Goal: Task Accomplishment & Management: Complete application form

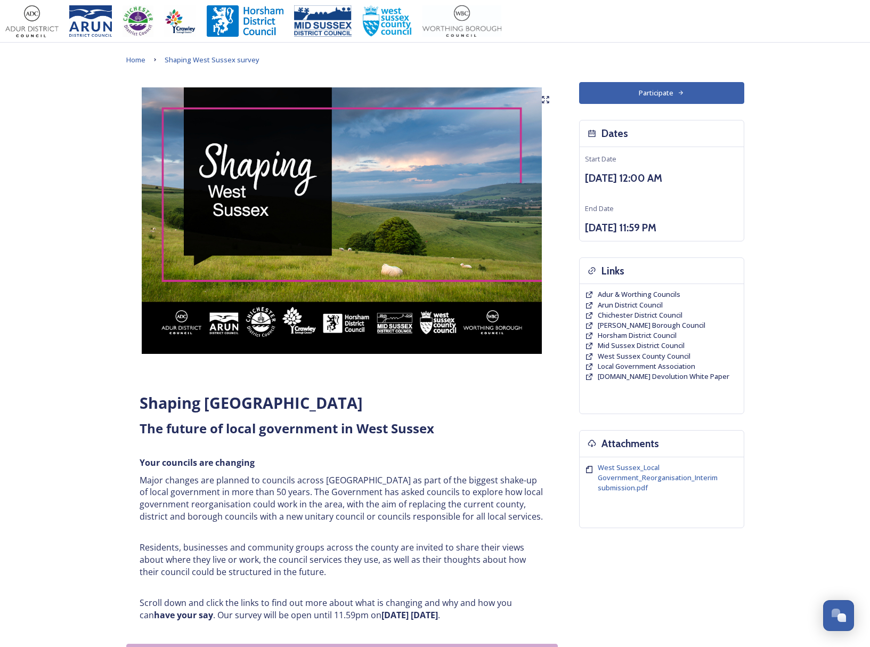
click at [673, 92] on button "Participate" at bounding box center [661, 93] width 165 height 22
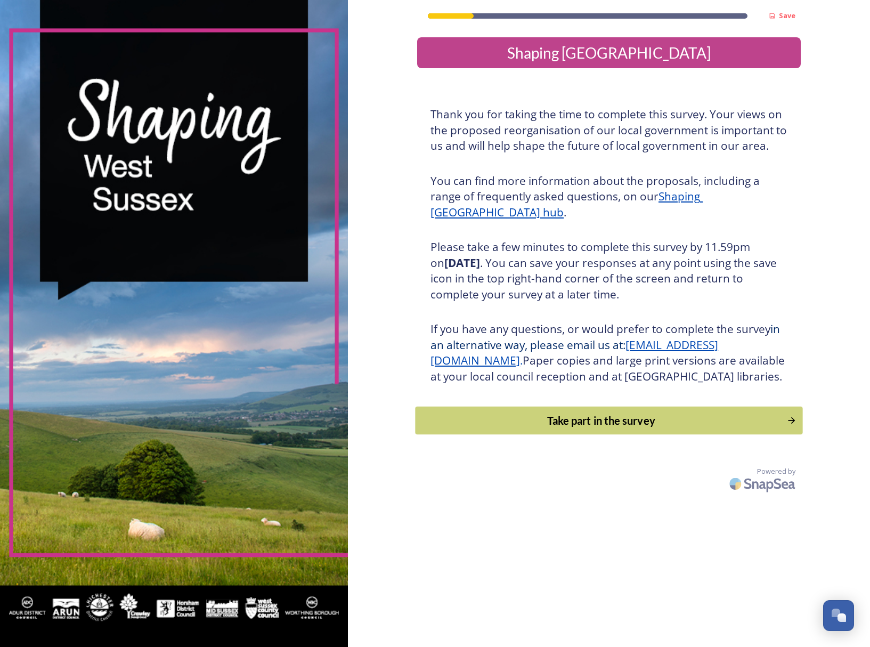
click at [572, 428] on div "Take part in the survey" at bounding box center [601, 420] width 360 height 16
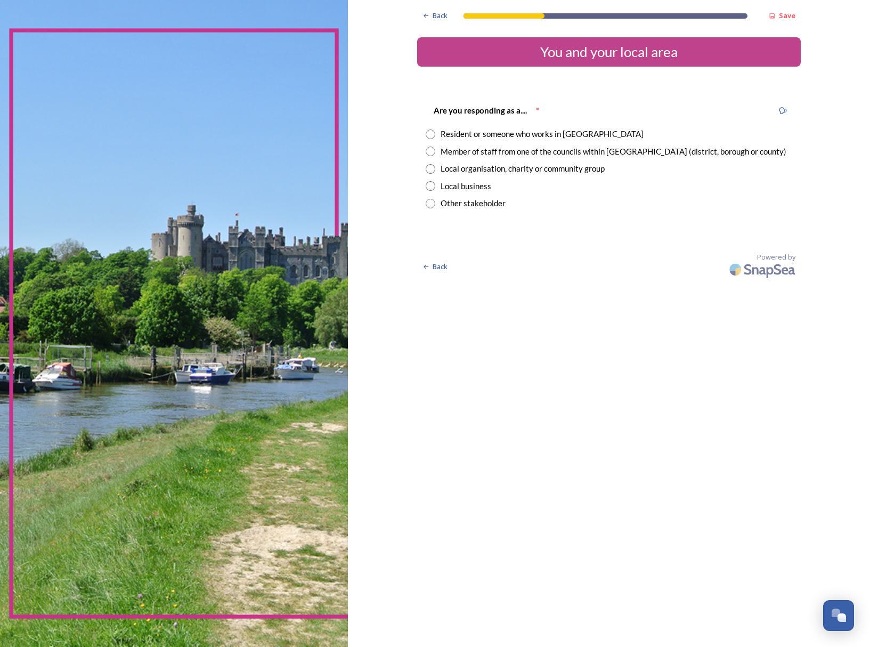
click at [435, 136] on input "radio" at bounding box center [431, 134] width 10 height 10
radio input "true"
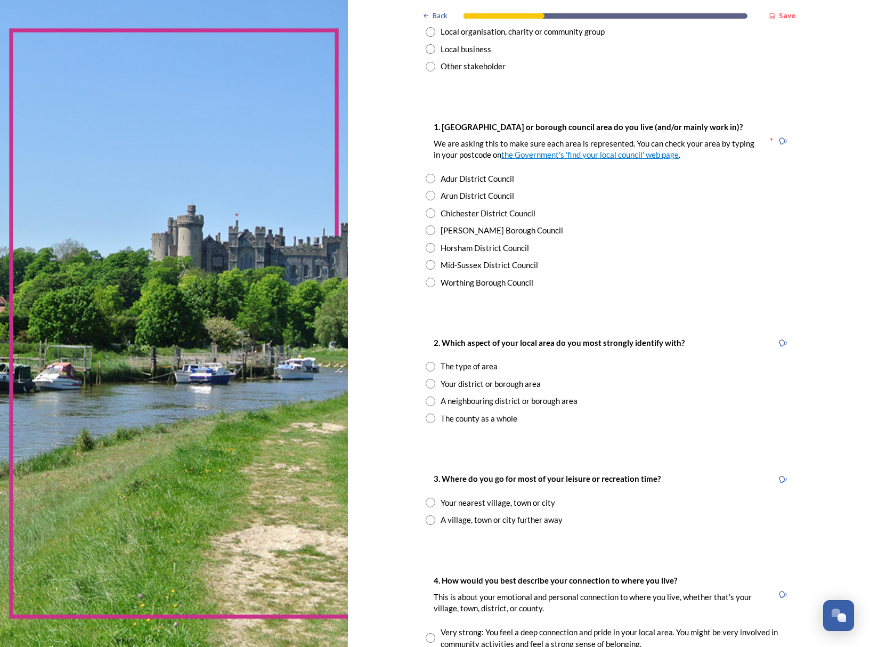
scroll to position [139, 0]
drag, startPoint x: 432, startPoint y: 212, endPoint x: 400, endPoint y: 261, distance: 58.7
click at [431, 212] on input "radio" at bounding box center [431, 212] width 10 height 10
radio input "true"
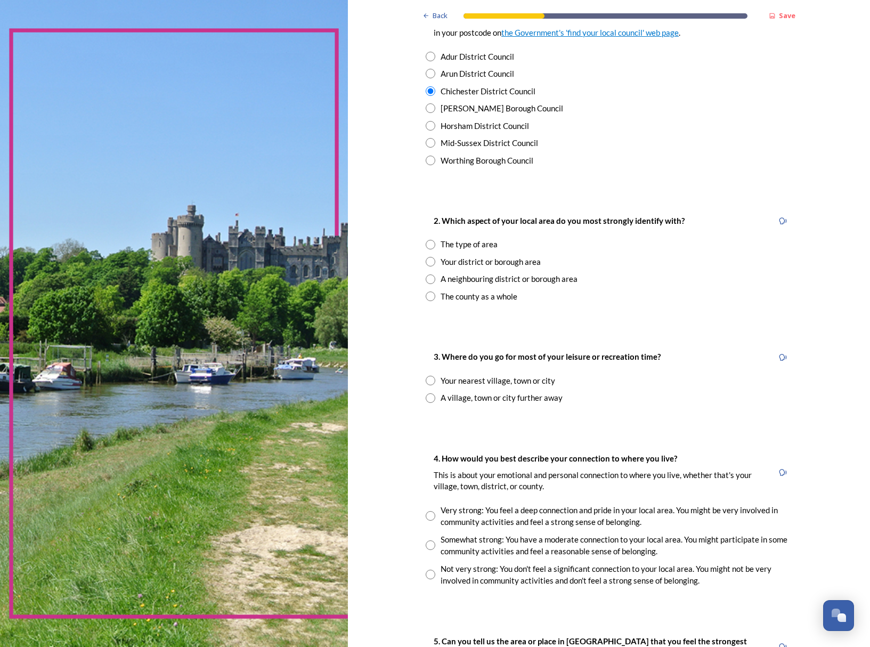
scroll to position [259, 0]
click at [429, 296] on input "radio" at bounding box center [431, 296] width 10 height 10
radio input "true"
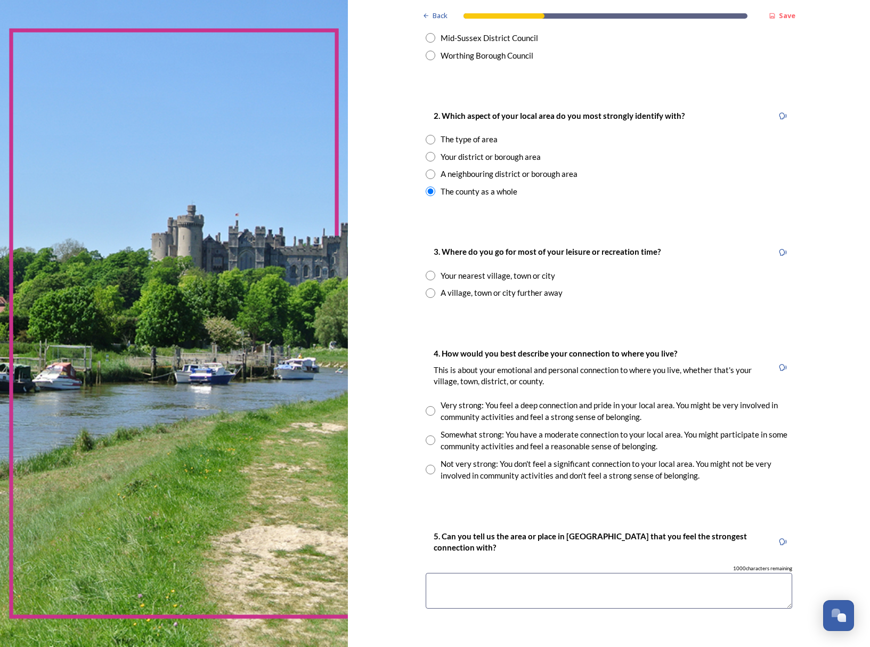
scroll to position [414, 0]
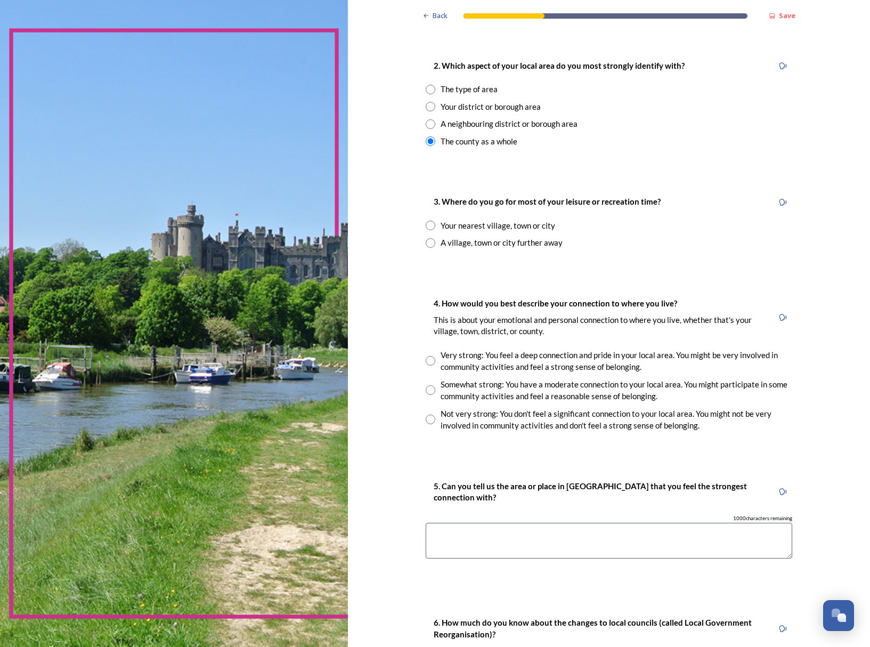
click at [430, 226] on input "radio" at bounding box center [431, 226] width 10 height 10
radio input "true"
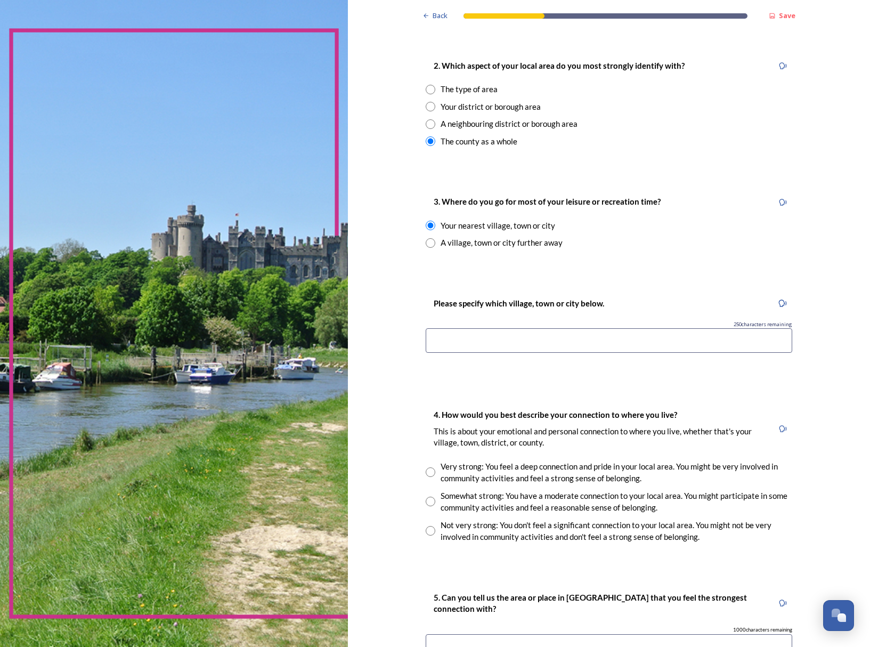
click at [458, 342] on input at bounding box center [609, 340] width 367 height 25
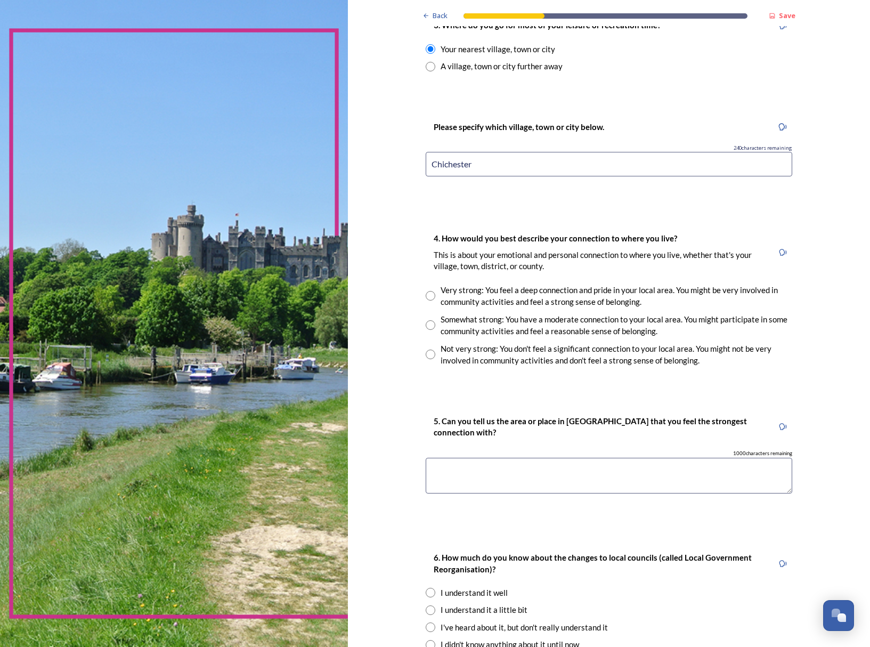
scroll to position [602, 0]
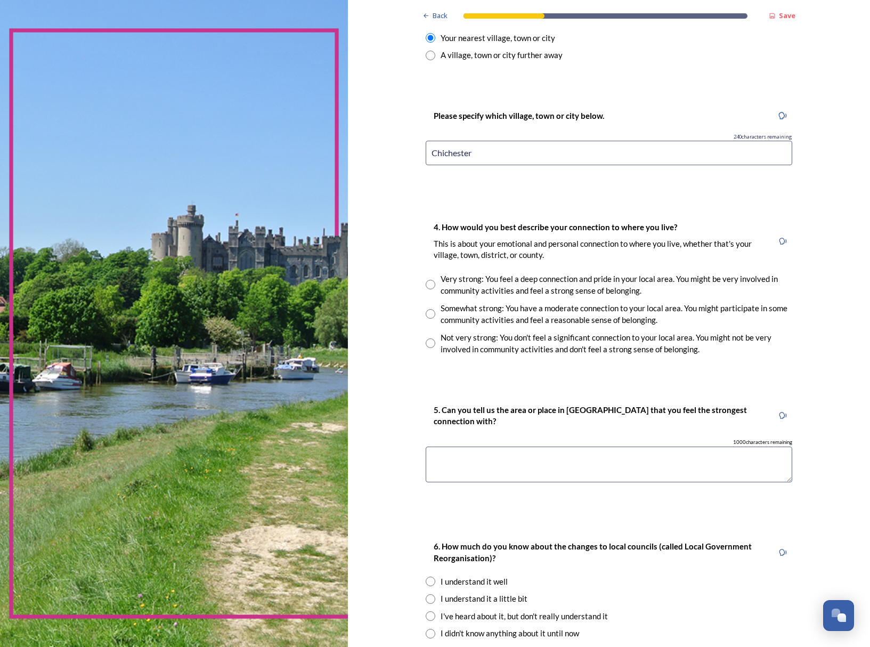
type input "Chichester"
click at [430, 286] on input "radio" at bounding box center [431, 285] width 10 height 10
radio input "true"
click at [470, 458] on textarea at bounding box center [609, 464] width 367 height 36
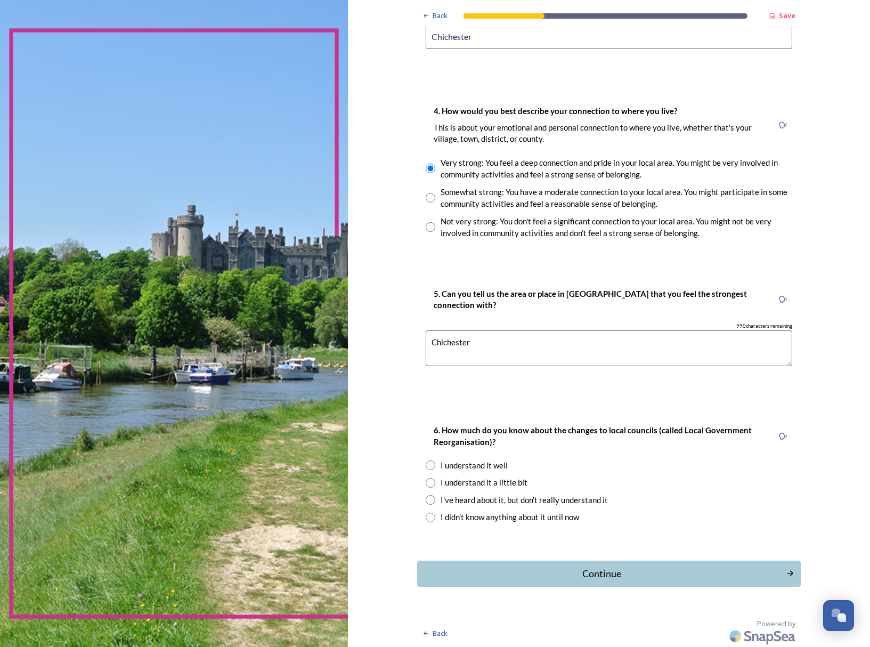
scroll to position [720, 0]
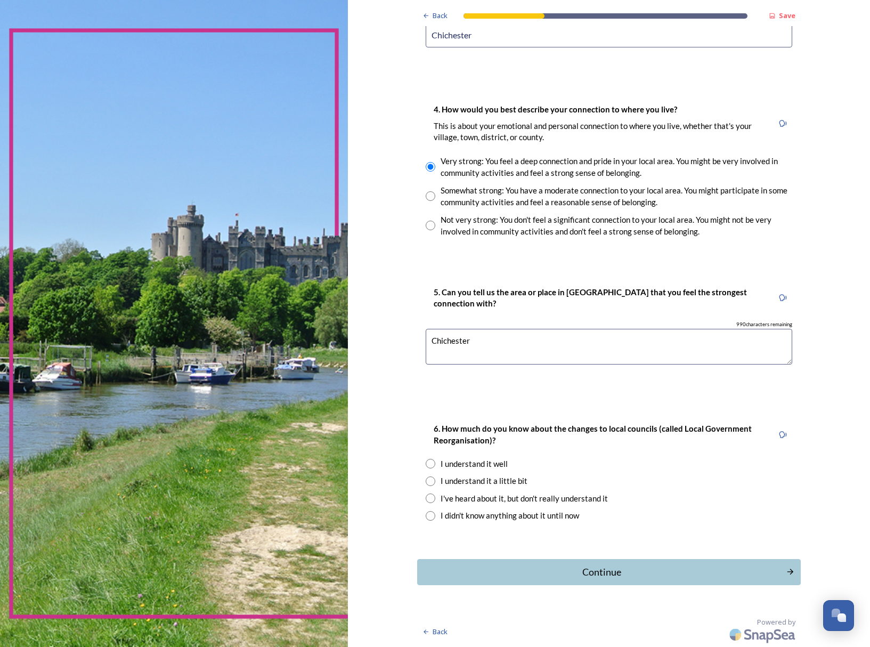
type textarea "Chichester"
click at [432, 482] on input "radio" at bounding box center [431, 481] width 10 height 10
radio input "true"
click at [610, 572] on div "Continue" at bounding box center [602, 572] width 358 height 14
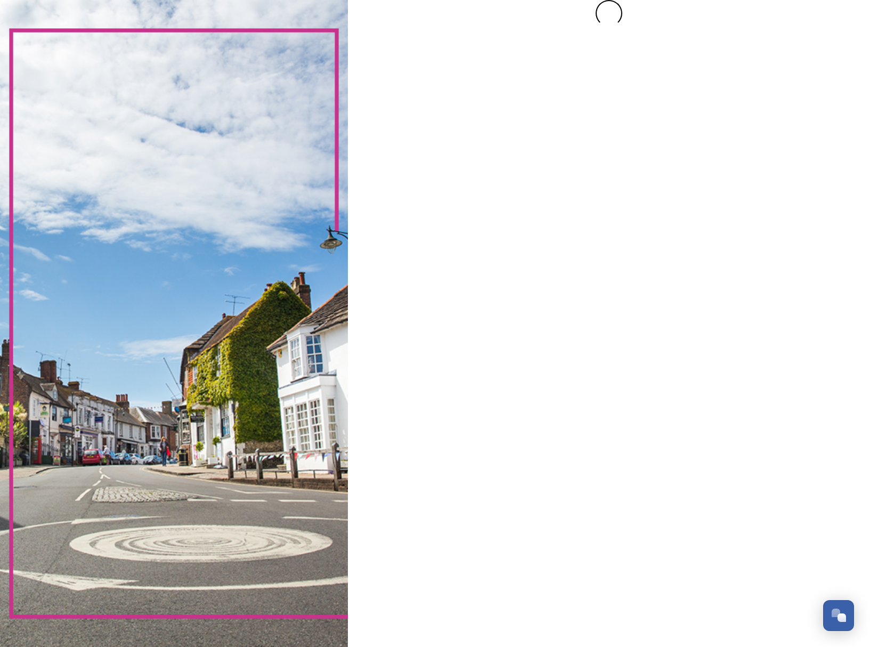
scroll to position [0, 0]
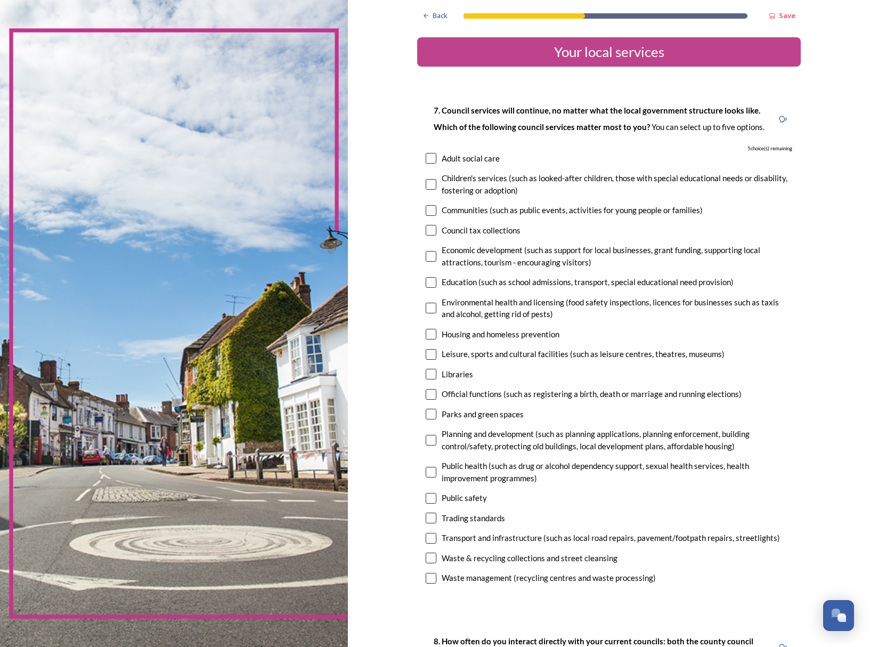
click at [431, 354] on input "checkbox" at bounding box center [431, 354] width 11 height 11
checkbox input "true"
click at [431, 258] on input "checkbox" at bounding box center [431, 256] width 11 height 11
checkbox input "true"
click at [432, 215] on input "checkbox" at bounding box center [431, 210] width 11 height 11
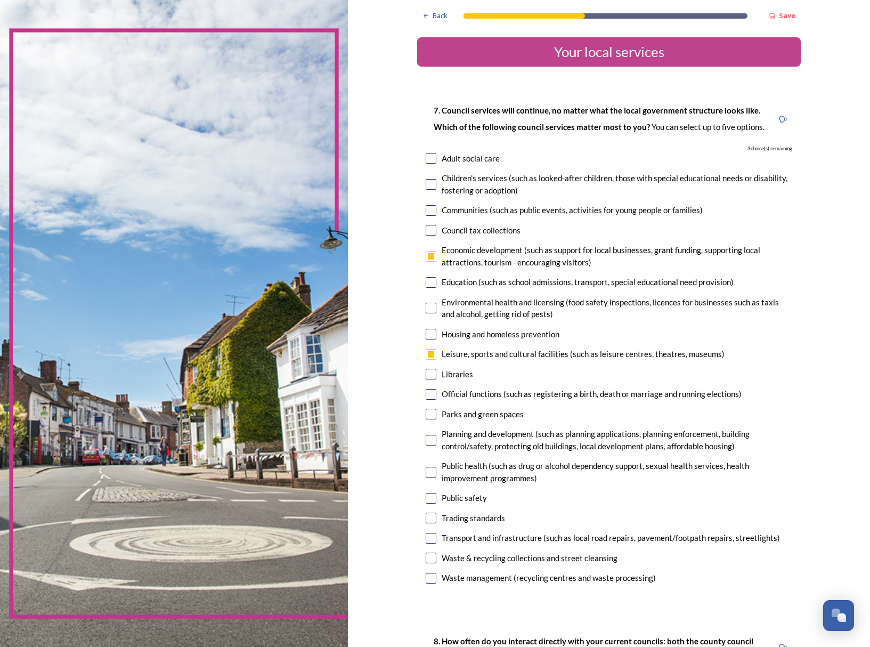
checkbox input "true"
click at [432, 416] on input "checkbox" at bounding box center [431, 414] width 11 height 11
checkbox input "true"
click at [434, 499] on input "checkbox" at bounding box center [431, 498] width 11 height 11
checkbox input "true"
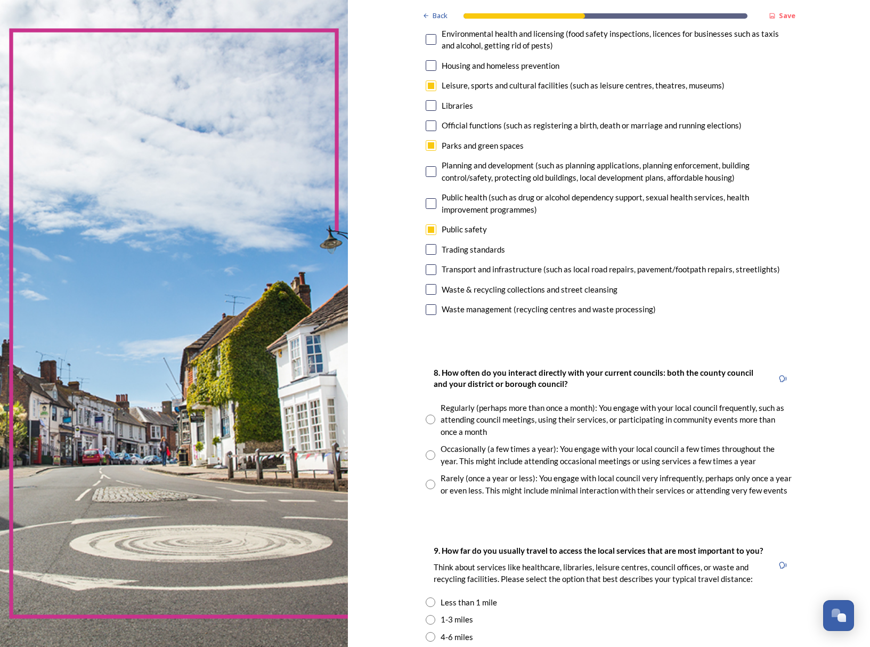
scroll to position [270, 0]
click at [429, 455] on input "radio" at bounding box center [431, 454] width 10 height 10
radio input "true"
drag, startPoint x: 435, startPoint y: 419, endPoint x: 426, endPoint y: 435, distance: 17.6
click at [435, 419] on input "radio" at bounding box center [431, 418] width 10 height 10
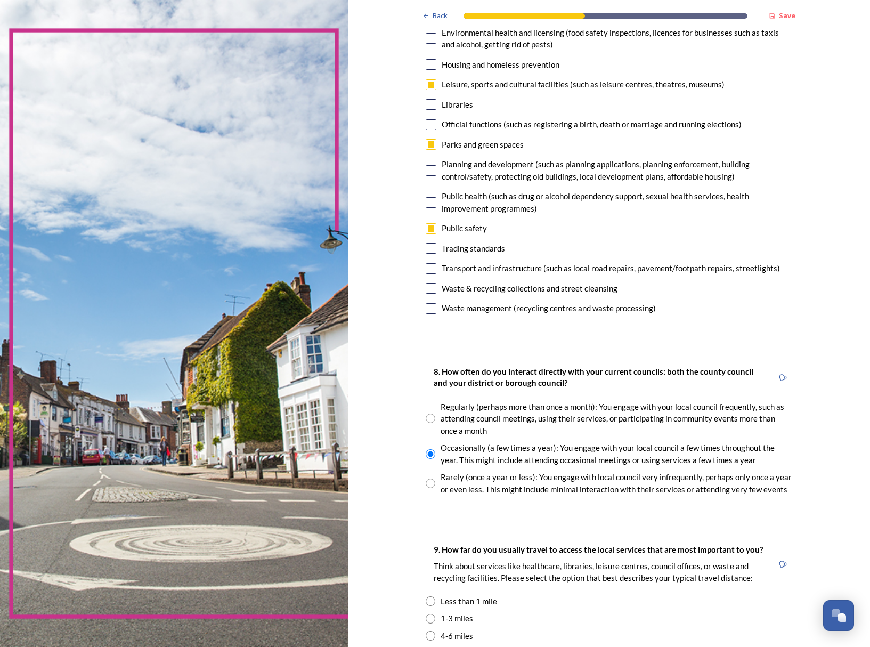
radio input "true"
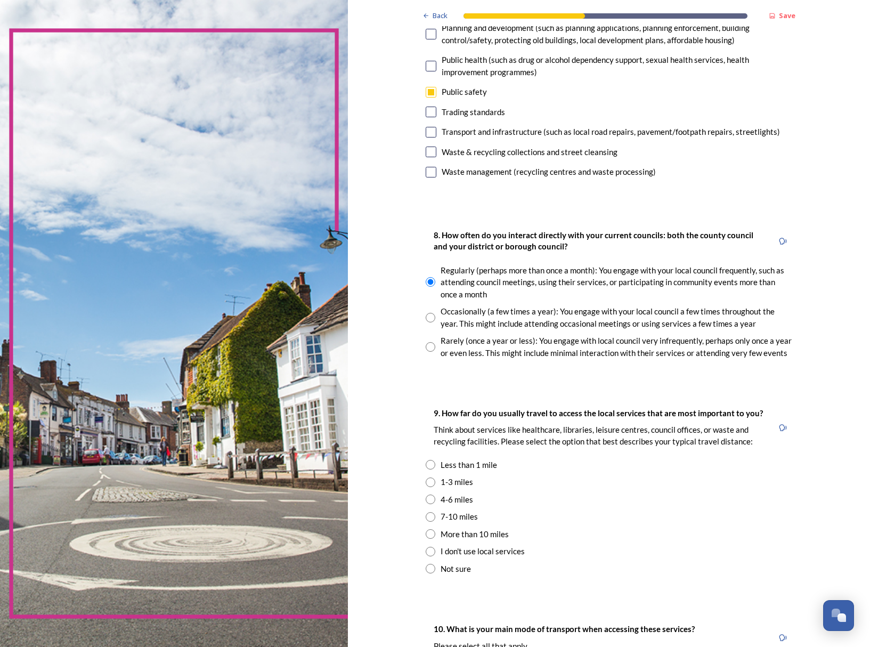
scroll to position [441, 0]
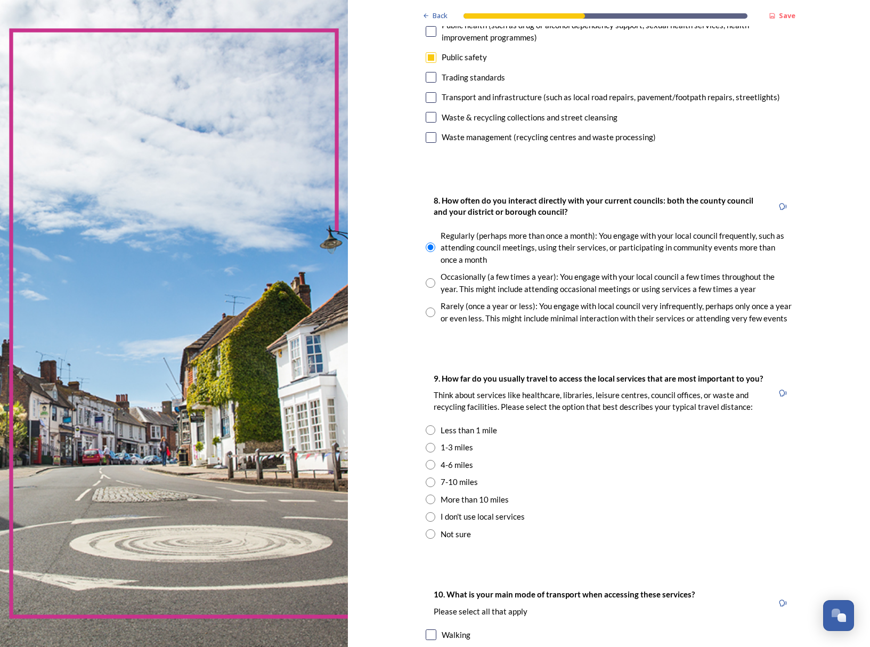
drag, startPoint x: 430, startPoint y: 427, endPoint x: 405, endPoint y: 471, distance: 50.4
click at [430, 427] on input "radio" at bounding box center [431, 430] width 10 height 10
radio input "true"
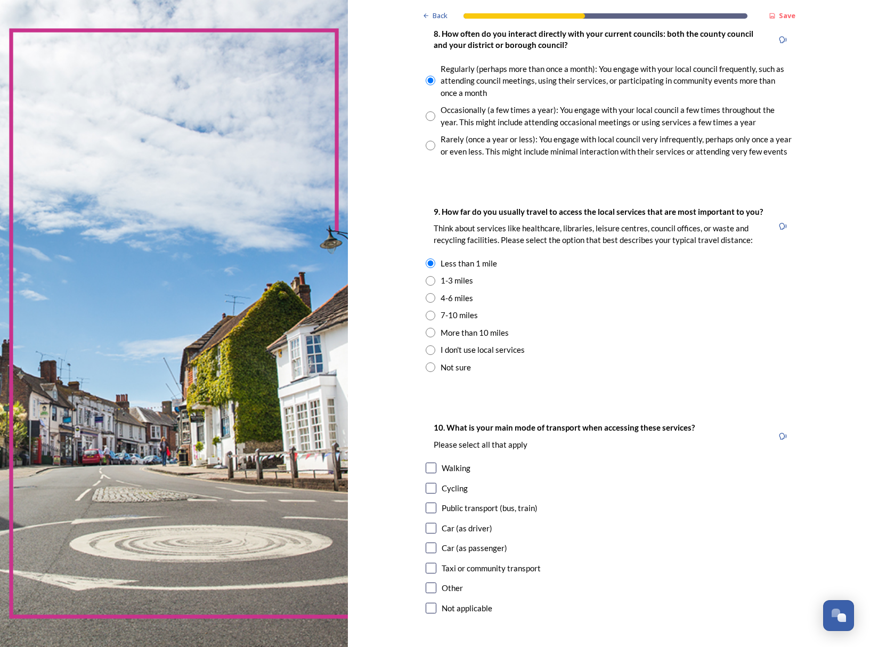
scroll to position [652, 0]
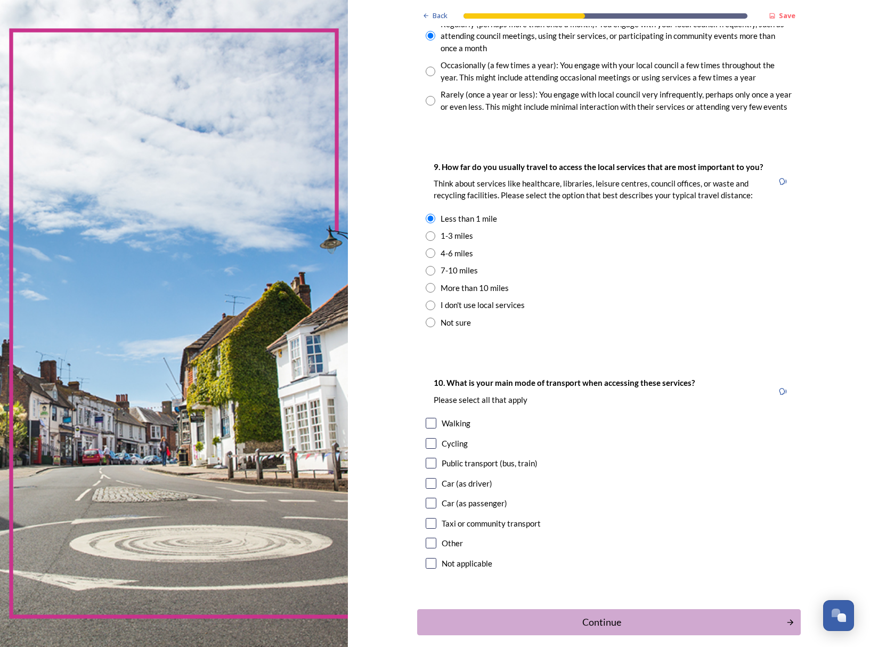
click at [432, 425] on input "checkbox" at bounding box center [431, 423] width 11 height 11
checkbox input "true"
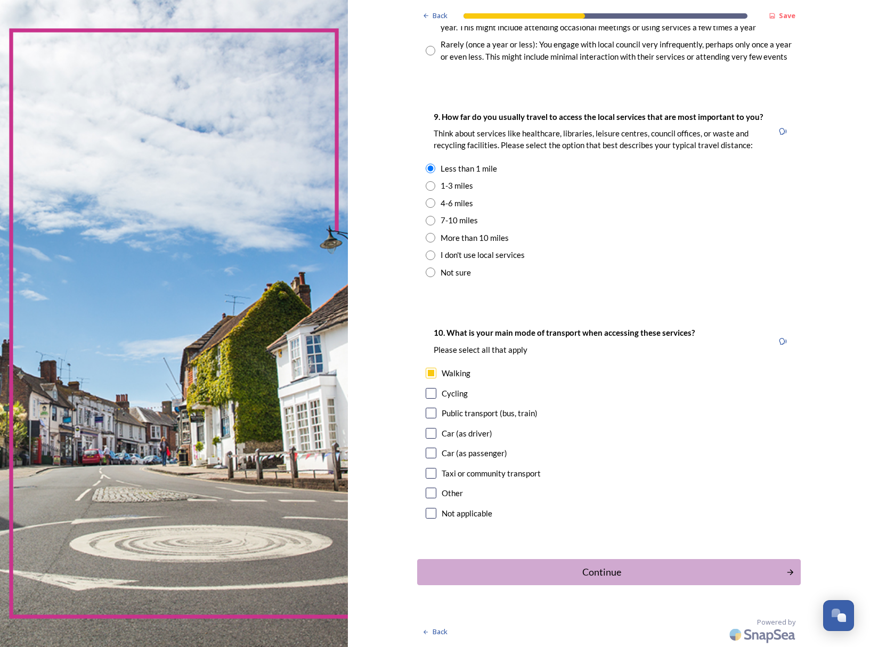
click at [603, 577] on div "Continue" at bounding box center [602, 572] width 358 height 14
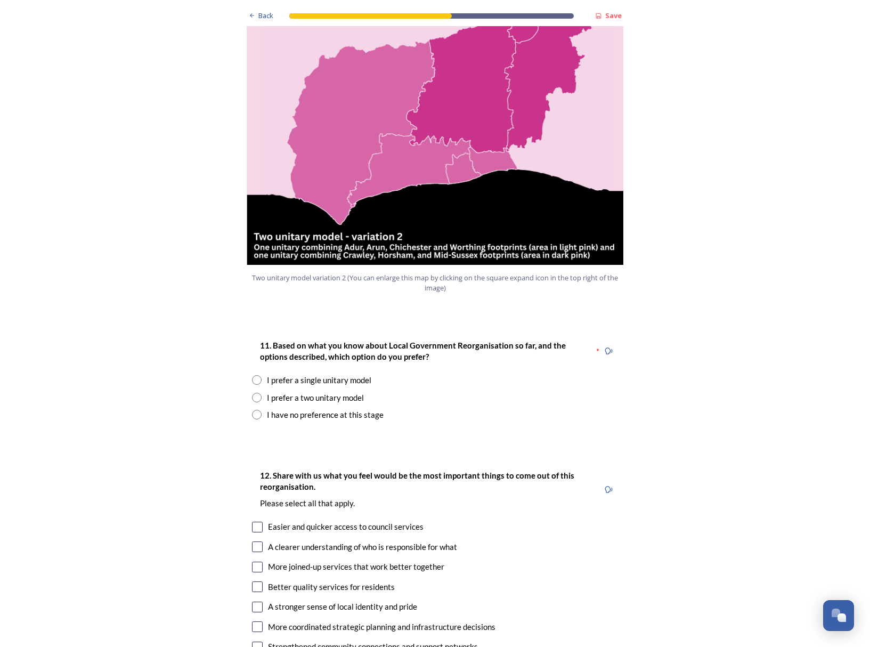
scroll to position [1152, 0]
click at [257, 394] on input "radio" at bounding box center [257, 397] width 10 height 10
radio input "true"
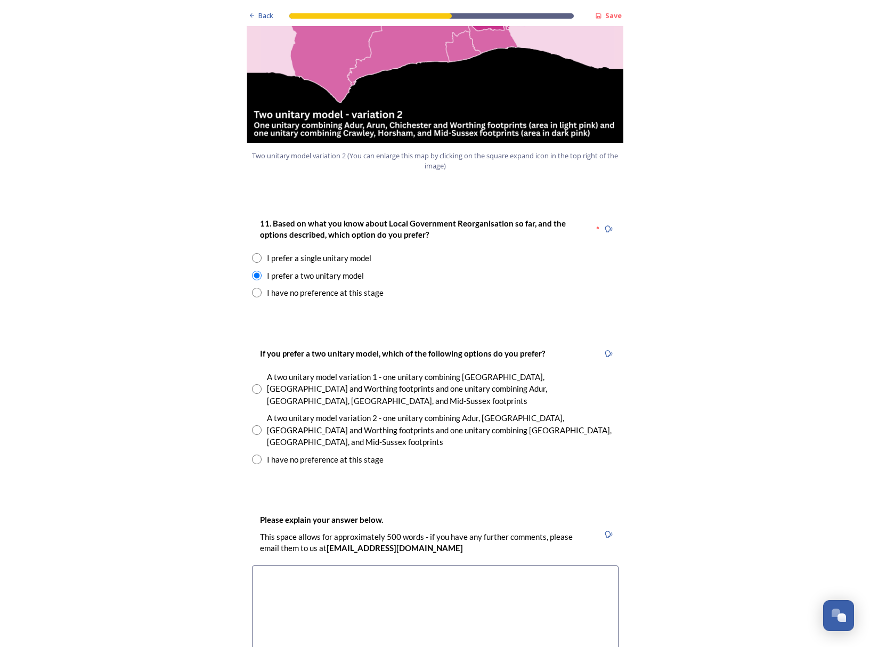
scroll to position [1282, 0]
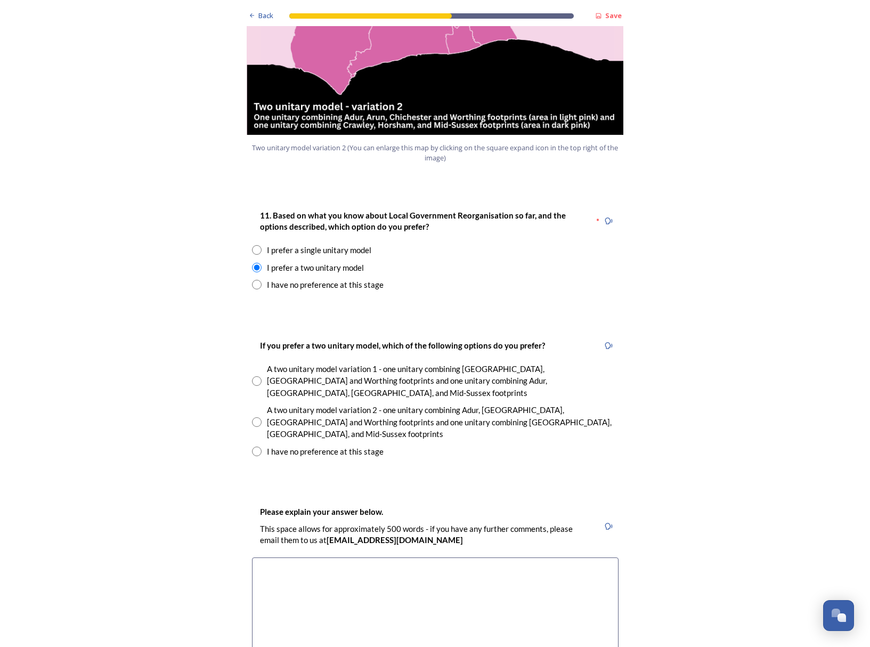
drag, startPoint x: 258, startPoint y: 373, endPoint x: 216, endPoint y: 404, distance: 52.3
click at [257, 376] on input "radio" at bounding box center [257, 381] width 10 height 10
radio input "true"
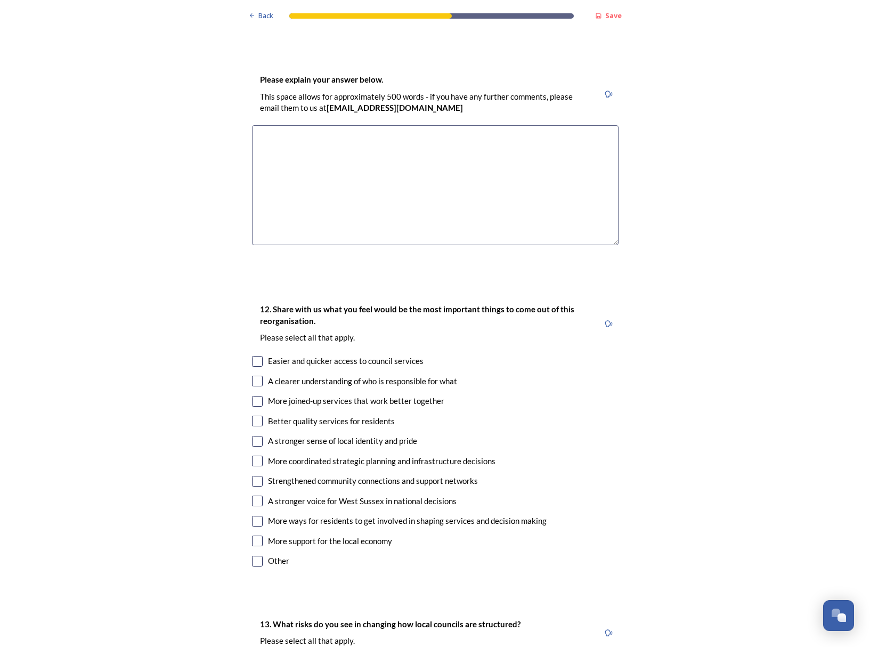
scroll to position [1740, 0]
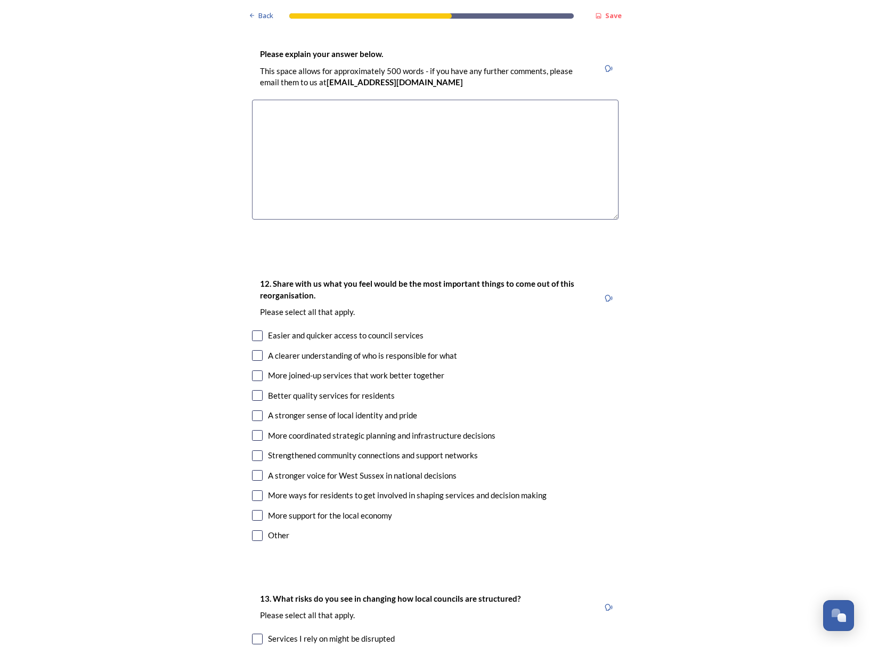
click at [260, 370] on input "checkbox" at bounding box center [257, 375] width 11 height 11
checkbox input "true"
drag, startPoint x: 257, startPoint y: 369, endPoint x: 231, endPoint y: 383, distance: 29.6
click at [257, 390] on input "checkbox" at bounding box center [257, 395] width 11 height 11
checkbox input "true"
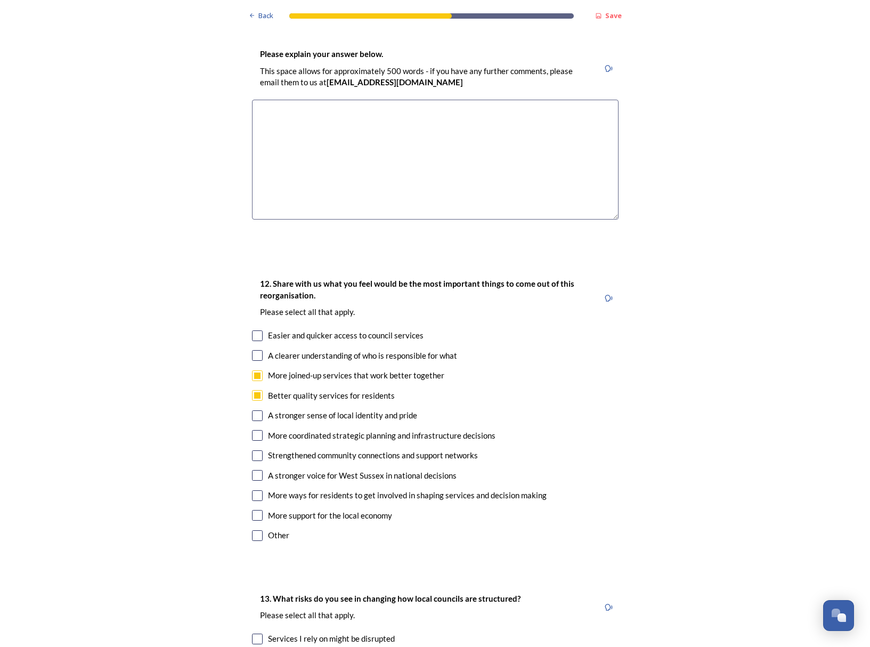
click at [259, 410] on input "checkbox" at bounding box center [257, 415] width 11 height 11
checkbox input "true"
drag, startPoint x: 262, startPoint y: 410, endPoint x: 253, endPoint y: 413, distance: 9.3
click at [261, 430] on input "checkbox" at bounding box center [257, 435] width 11 height 11
checkbox input "true"
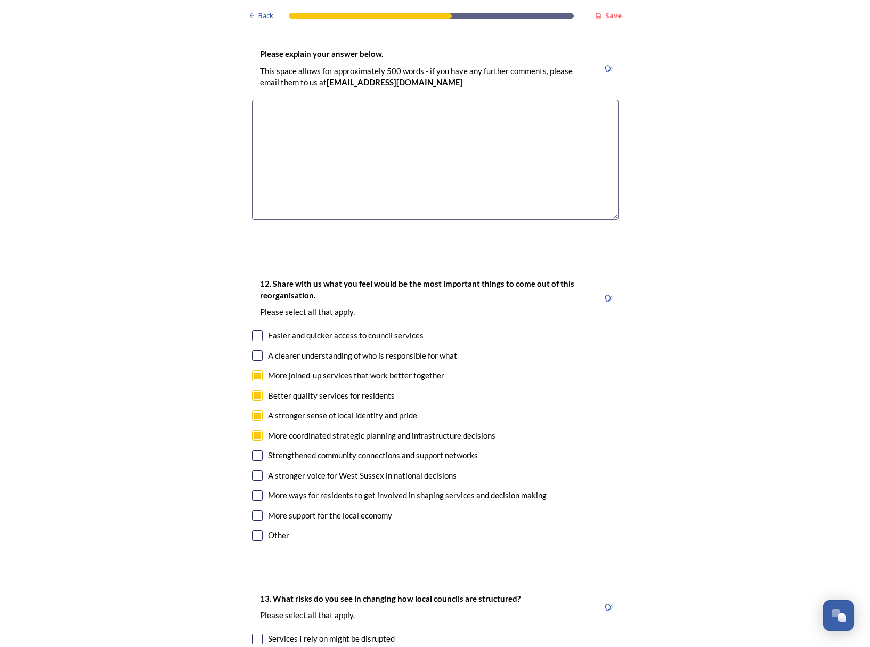
click at [259, 510] on input "checkbox" at bounding box center [257, 515] width 11 height 11
checkbox input "true"
click at [259, 490] on input "checkbox" at bounding box center [257, 495] width 11 height 11
checkbox input "false"
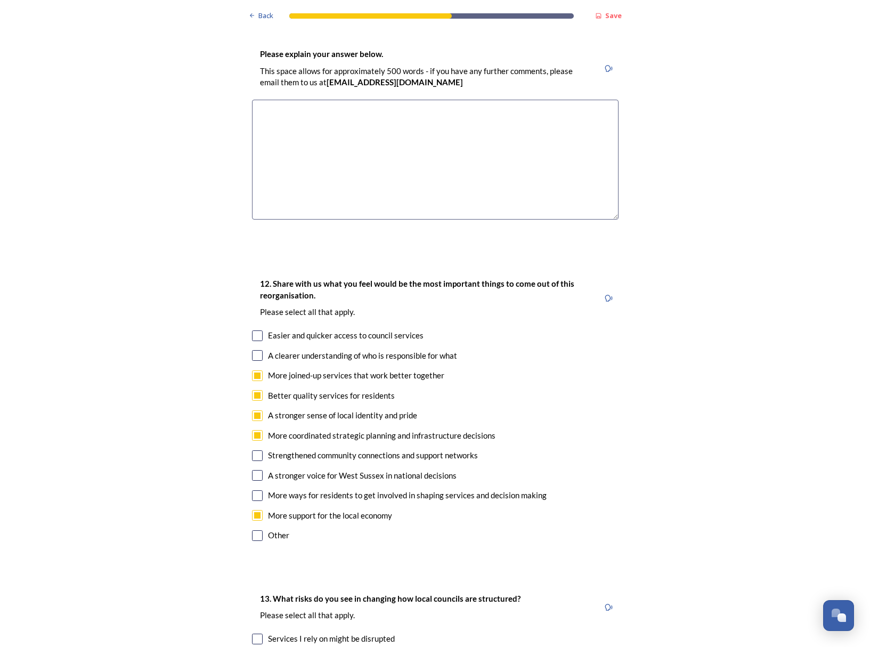
click at [259, 450] on input "checkbox" at bounding box center [257, 455] width 11 height 11
checkbox input "true"
click at [258, 330] on input "checkbox" at bounding box center [257, 335] width 11 height 11
checkbox input "true"
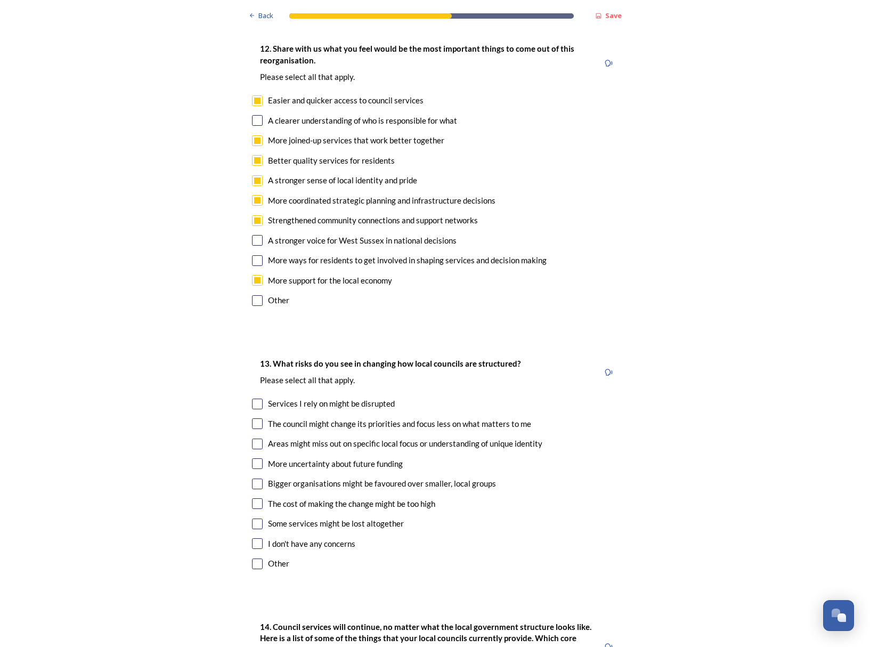
scroll to position [1982, 0]
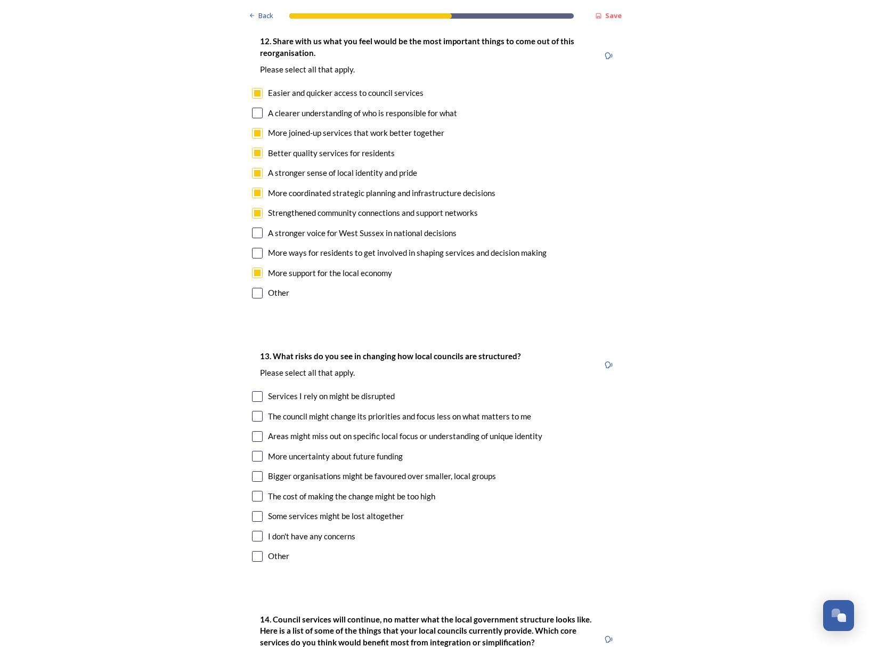
drag, startPoint x: 256, startPoint y: 430, endPoint x: 207, endPoint y: 449, distance: 52.4
click at [256, 451] on input "checkbox" at bounding box center [257, 456] width 11 height 11
checkbox input "true"
click at [258, 471] on input "checkbox" at bounding box center [257, 476] width 11 height 11
checkbox input "true"
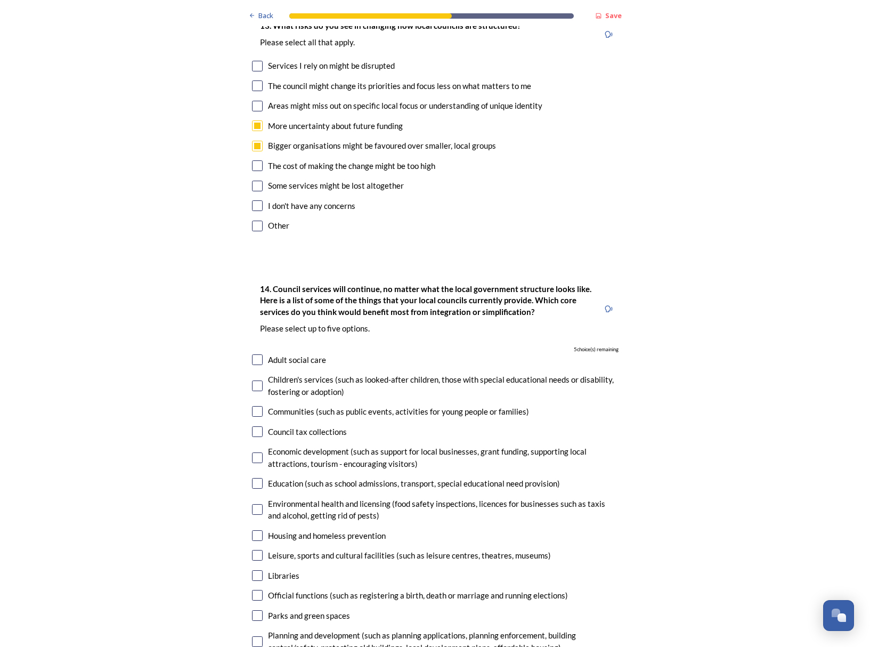
scroll to position [2314, 0]
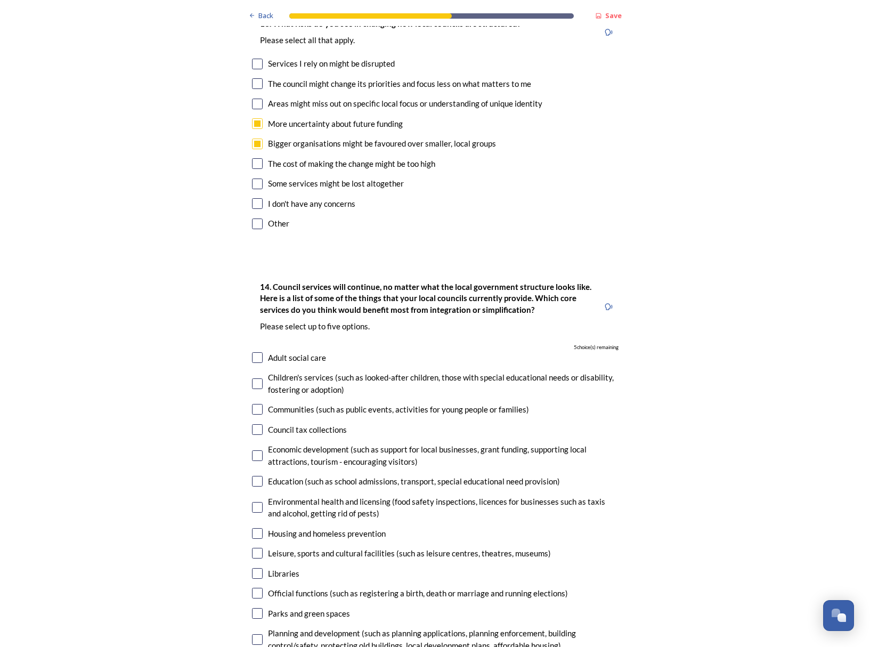
click at [260, 352] on input "checkbox" at bounding box center [257, 357] width 11 height 11
checkbox input "true"
click at [258, 378] on input "checkbox" at bounding box center [257, 383] width 11 height 11
checkbox input "true"
click at [259, 528] on input "checkbox" at bounding box center [257, 533] width 11 height 11
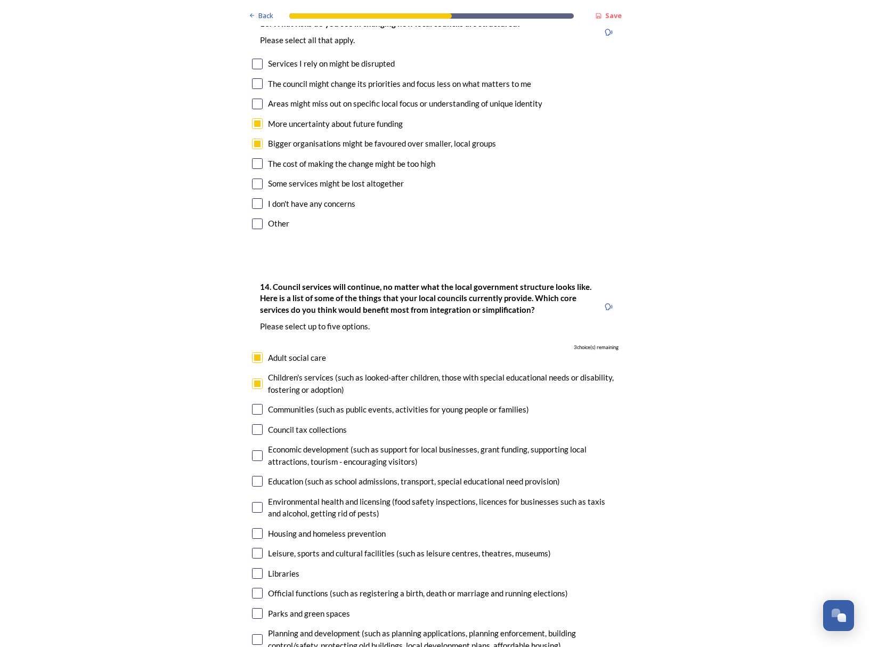
checkbox input "true"
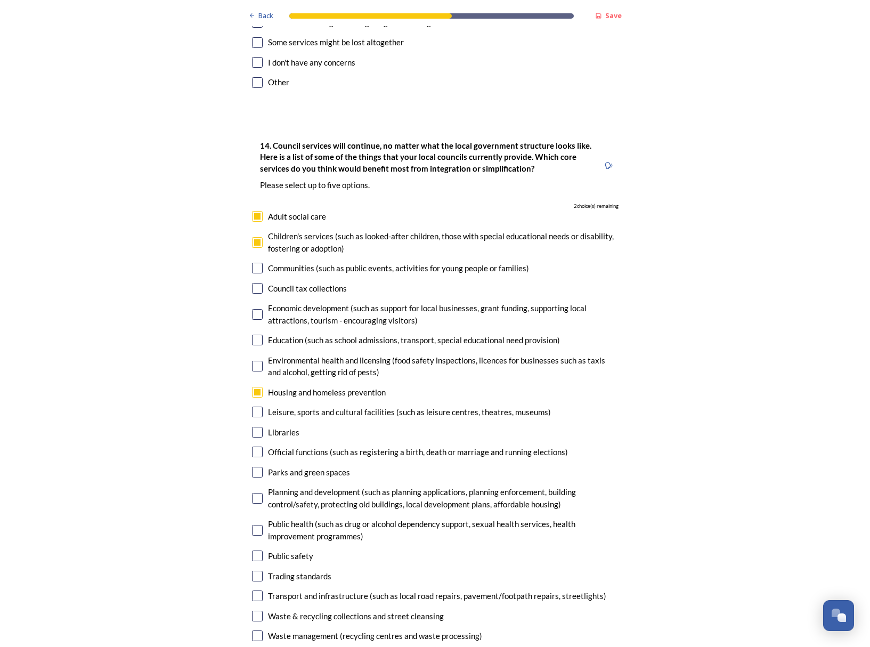
scroll to position [2456, 0]
drag, startPoint x: 258, startPoint y: 529, endPoint x: 237, endPoint y: 529, distance: 21.3
click at [258, 550] on input "checkbox" at bounding box center [257, 555] width 11 height 11
checkbox input "true"
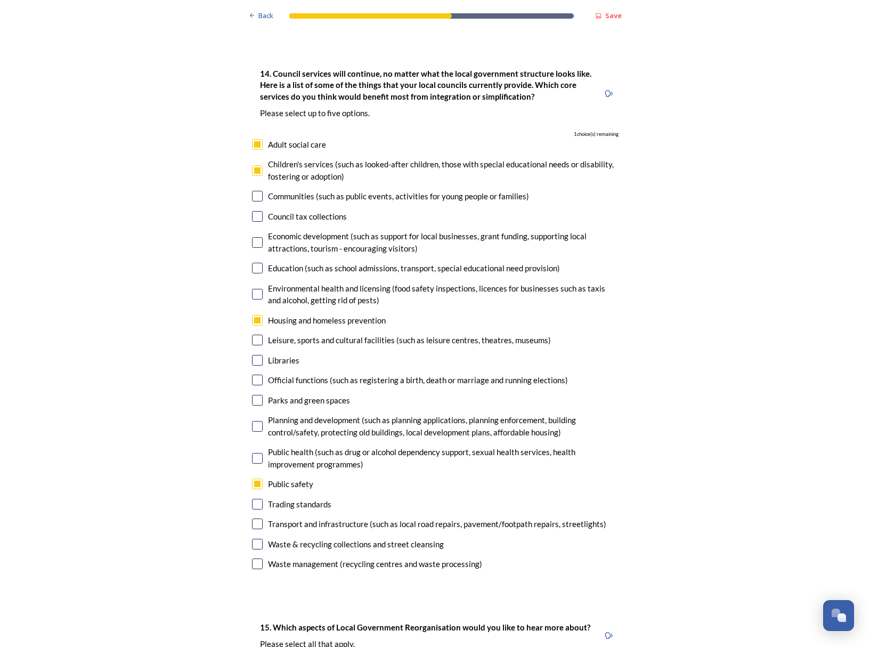
scroll to position [2526, 0]
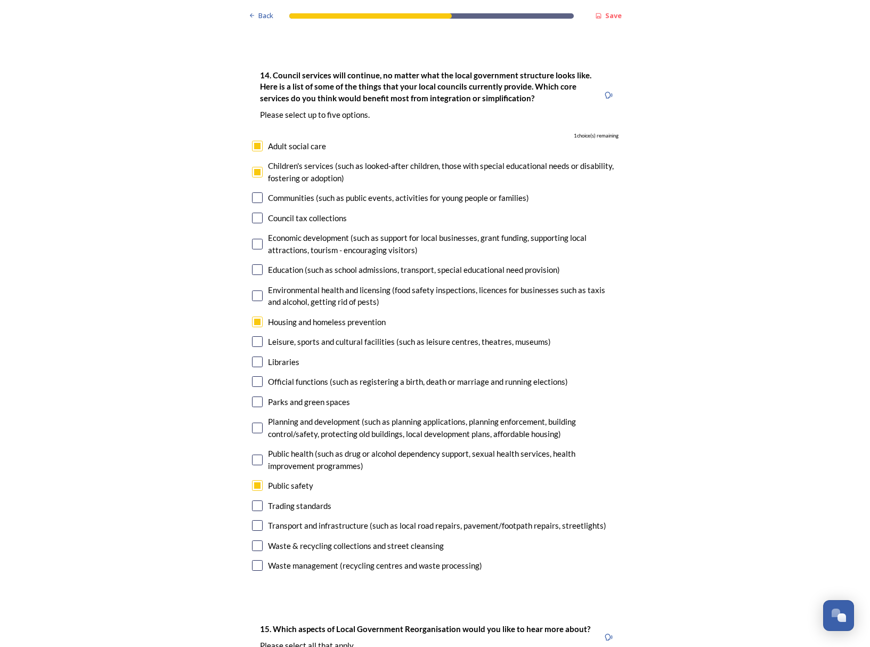
click at [258, 423] on input "checkbox" at bounding box center [257, 428] width 11 height 11
checkbox input "true"
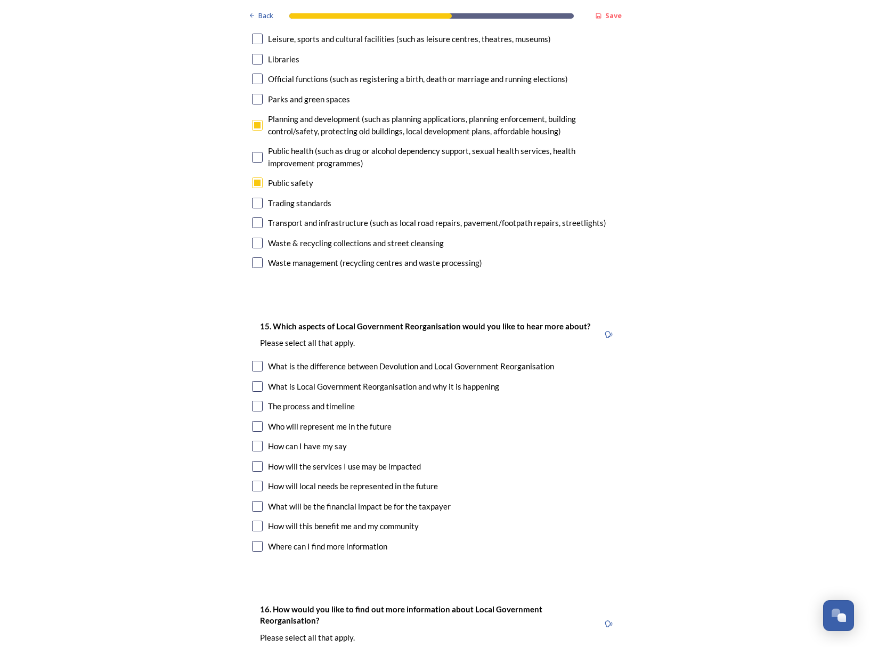
scroll to position [2882, 0]
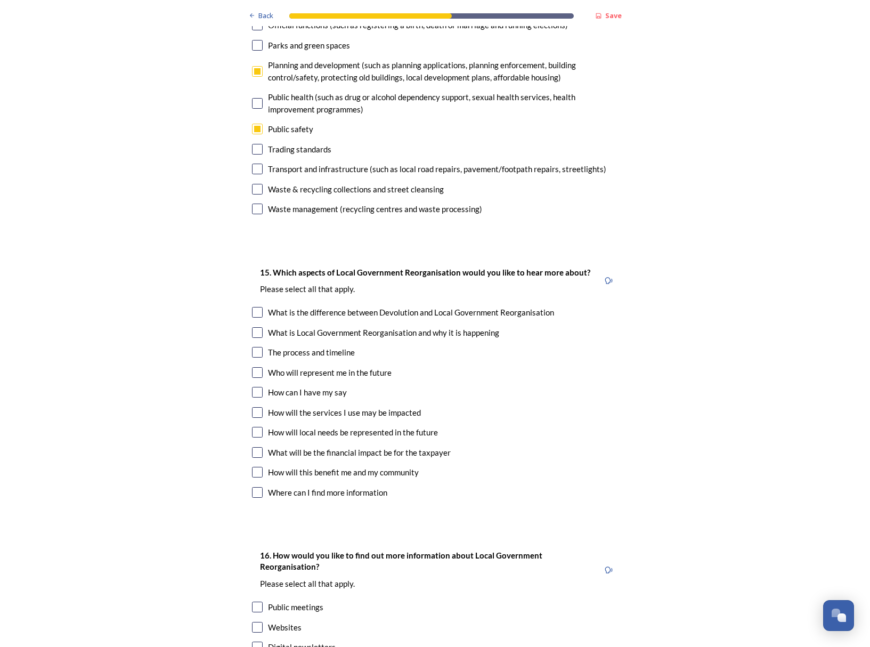
click at [256, 347] on input "checkbox" at bounding box center [257, 352] width 11 height 11
checkbox input "true"
click at [259, 387] on input "checkbox" at bounding box center [257, 392] width 11 height 11
checkbox input "true"
click at [261, 427] on input "checkbox" at bounding box center [257, 432] width 11 height 11
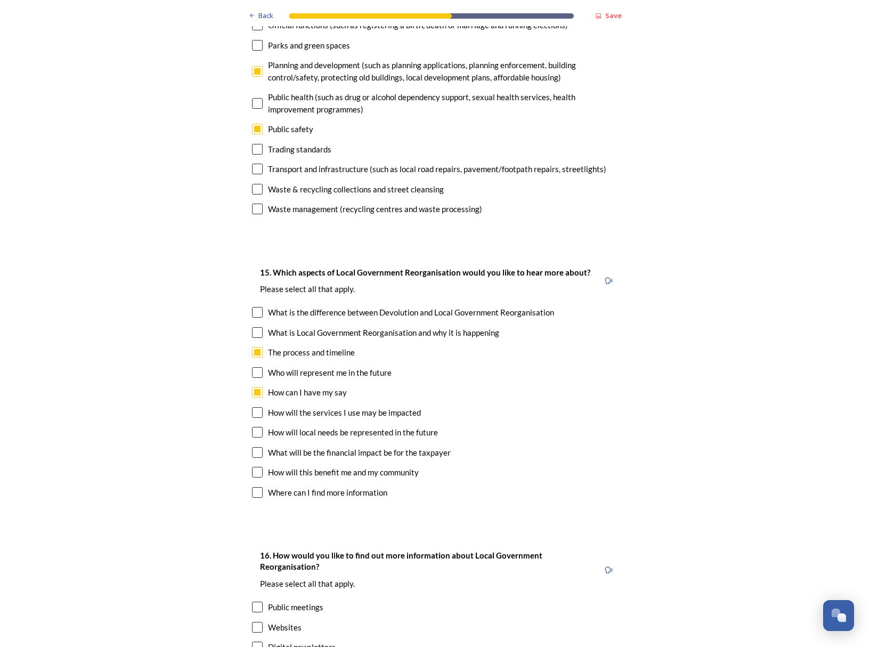
checkbox input "true"
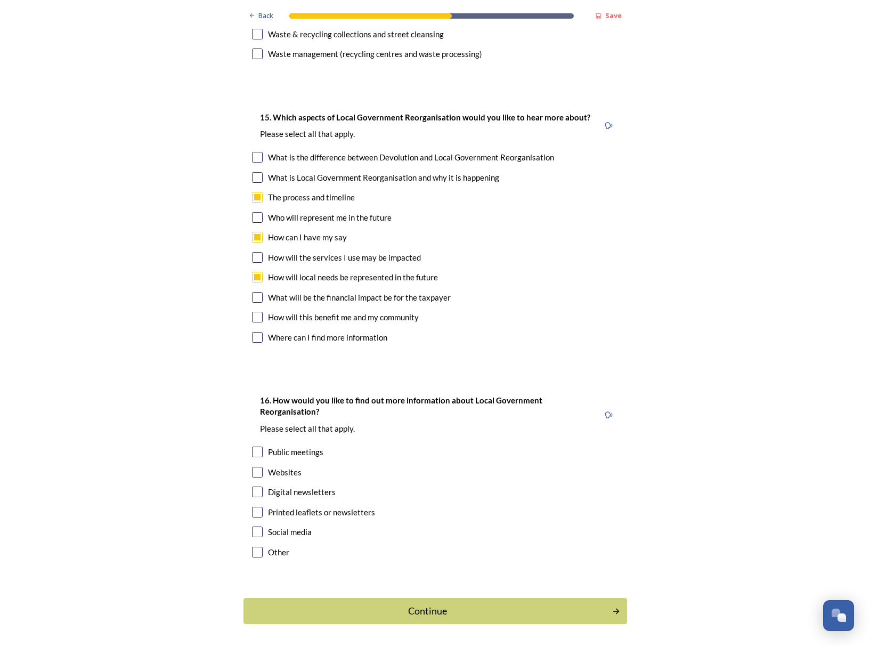
scroll to position [3038, 0]
click at [257, 486] on input "checkbox" at bounding box center [257, 491] width 11 height 11
checkbox input "true"
drag, startPoint x: 259, startPoint y: 446, endPoint x: 259, endPoint y: 429, distance: 17.0
click at [259, 466] on input "checkbox" at bounding box center [257, 471] width 11 height 11
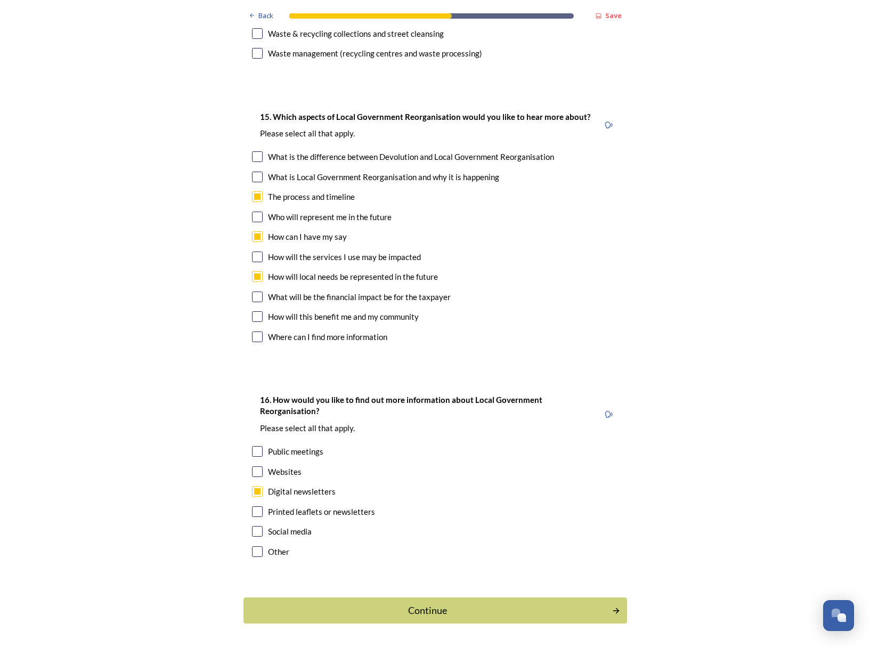
checkbox input "true"
click at [257, 446] on input "checkbox" at bounding box center [257, 451] width 11 height 11
checkbox input "true"
click at [420, 603] on div "Continue" at bounding box center [427, 610] width 361 height 14
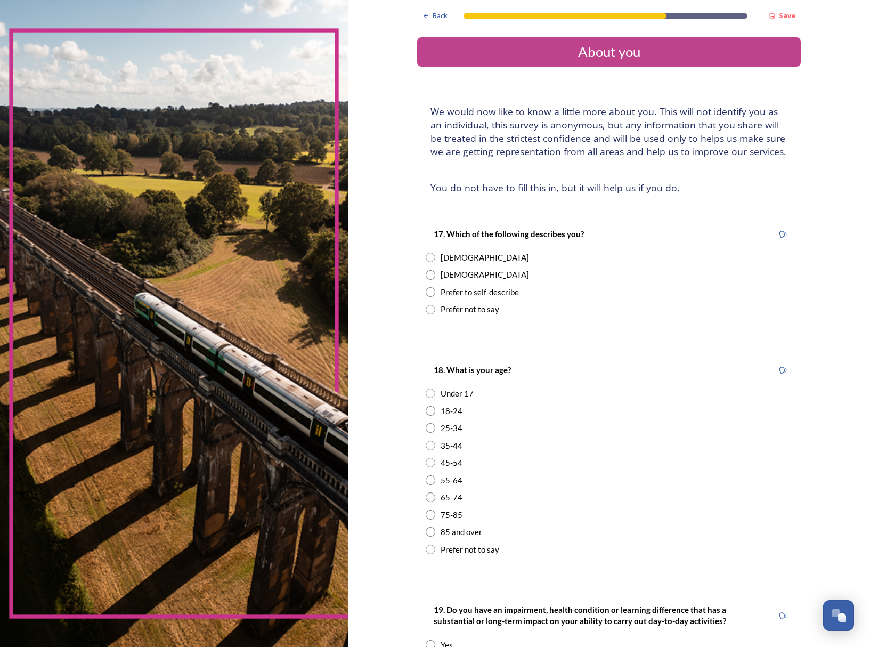
click at [433, 262] on input "radio" at bounding box center [431, 258] width 10 height 10
radio input "true"
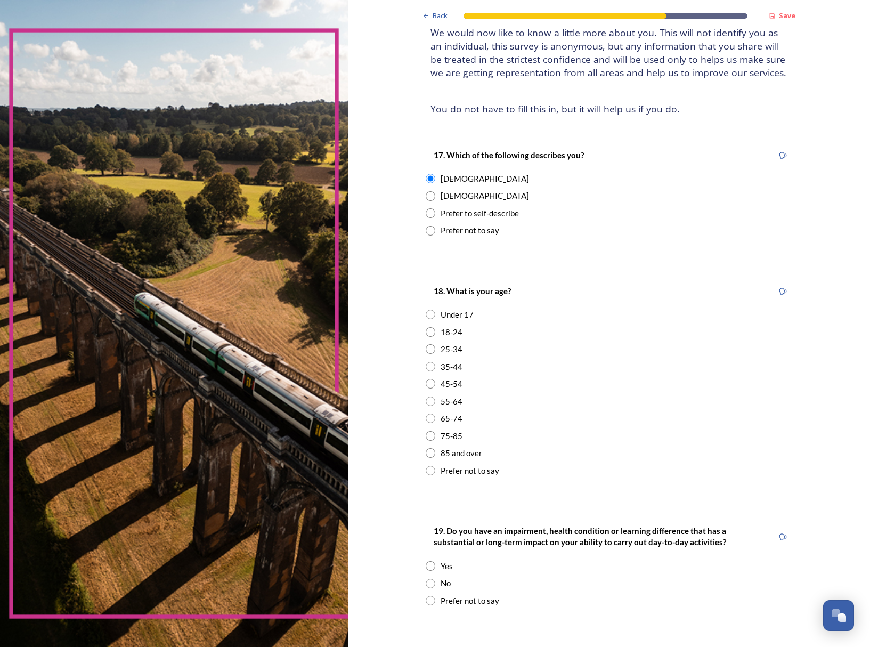
scroll to position [82, 0]
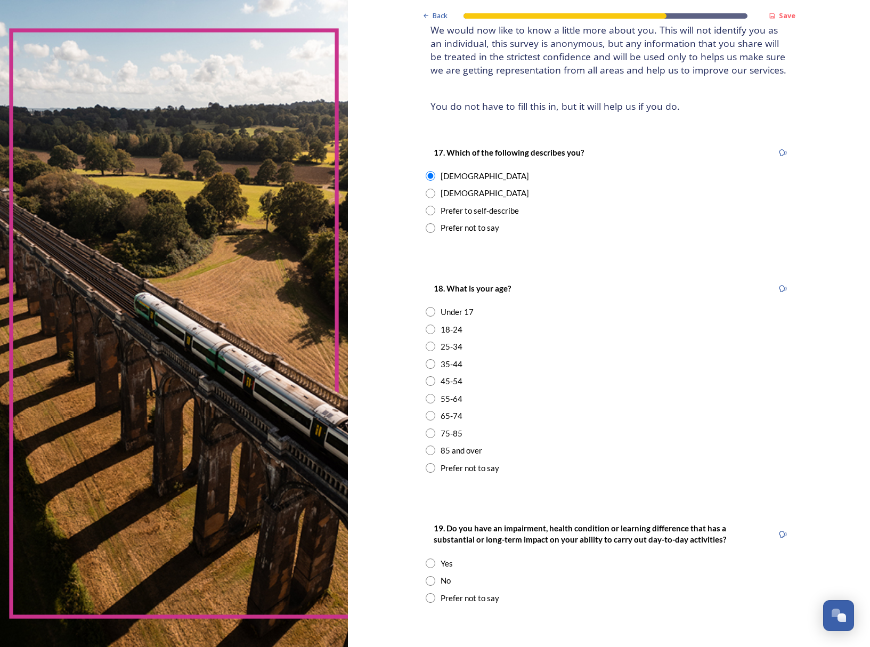
click at [429, 386] on input "radio" at bounding box center [431, 381] width 10 height 10
radio input "true"
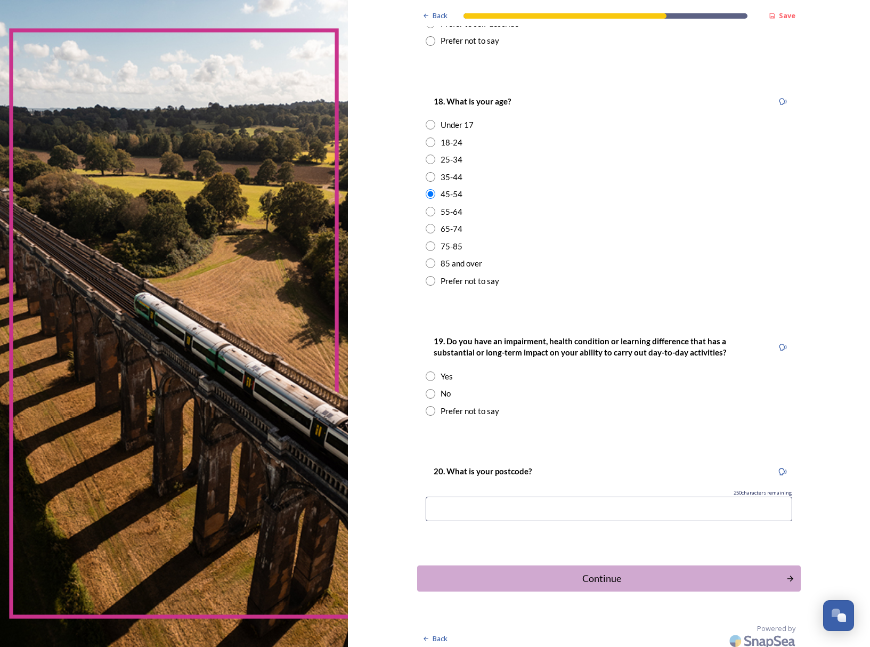
scroll to position [271, 0]
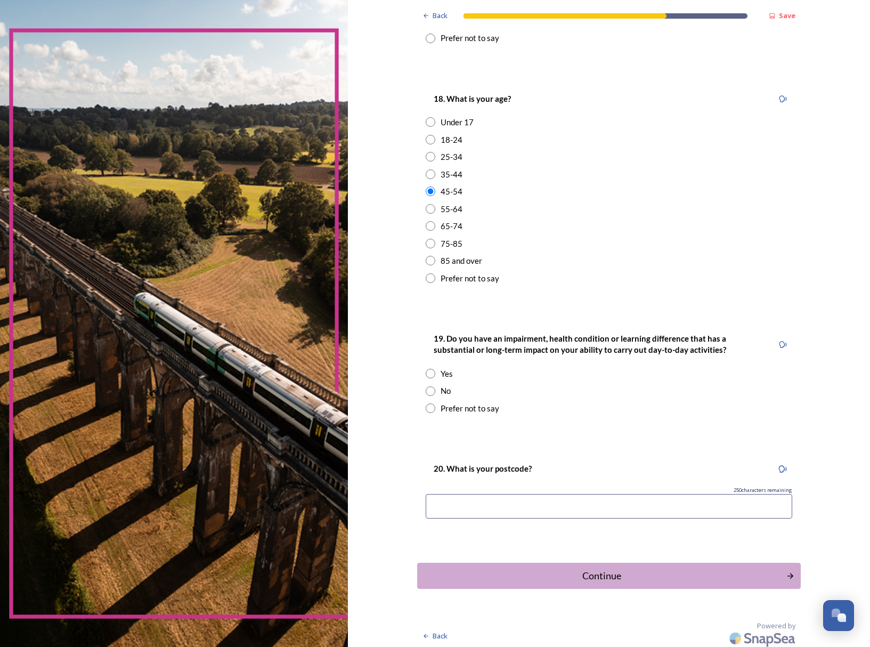
drag, startPoint x: 433, startPoint y: 412, endPoint x: 416, endPoint y: 460, distance: 50.7
click at [433, 396] on input "radio" at bounding box center [431, 391] width 10 height 10
radio input "true"
click at [471, 518] on input at bounding box center [609, 506] width 367 height 25
type input "PO19 1HA"
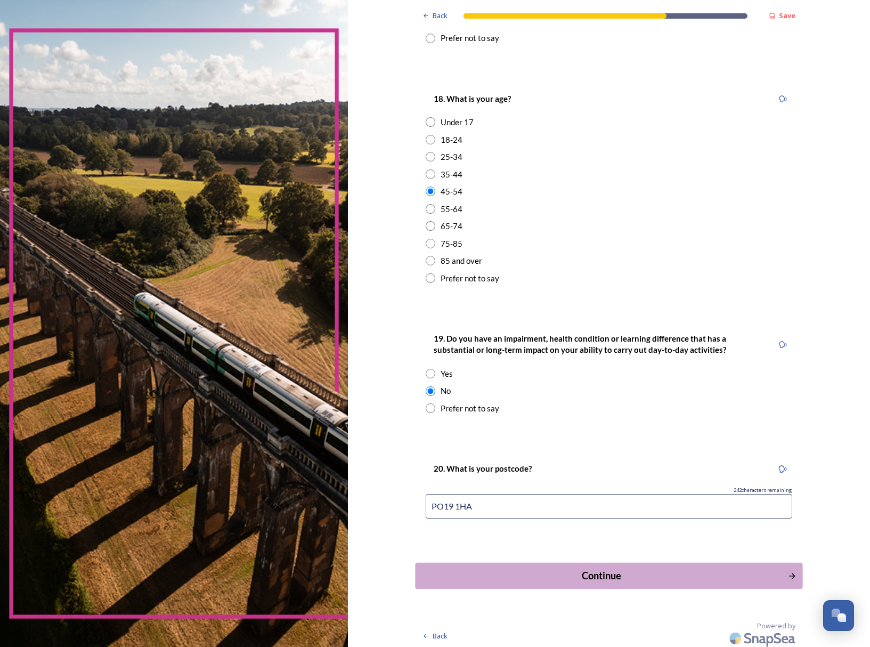
click at [596, 583] on div "Continue" at bounding box center [601, 575] width 361 height 14
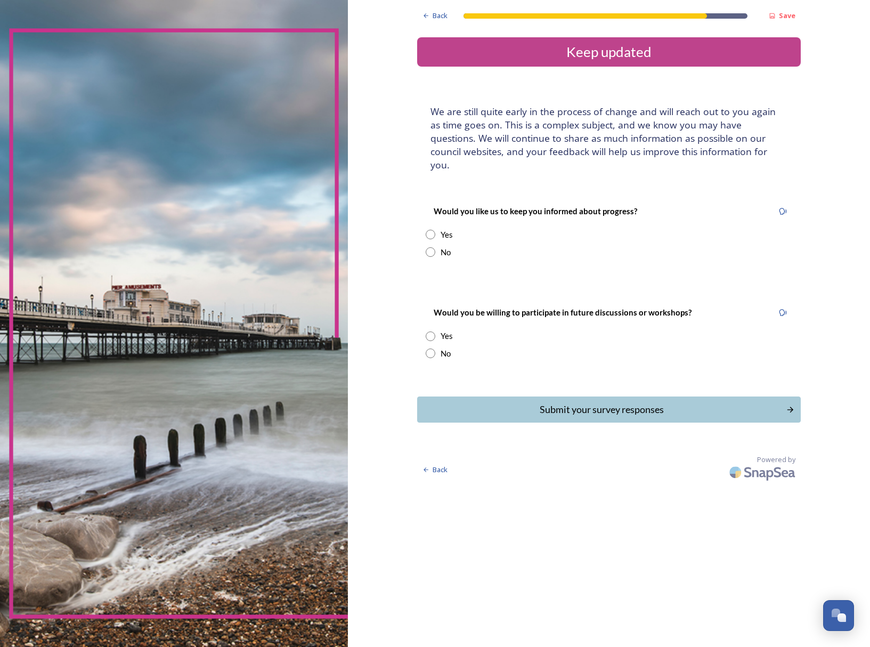
click at [433, 239] on input "radio" at bounding box center [431, 235] width 10 height 10
radio input "true"
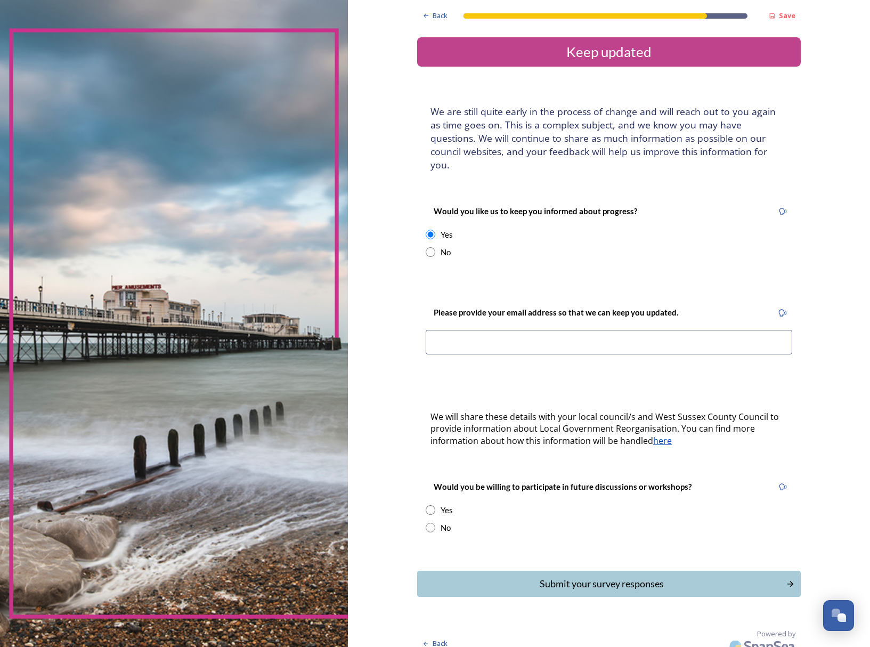
click at [473, 352] on input at bounding box center [609, 342] width 367 height 25
type input "debbie@thechichestersocial.com"
drag, startPoint x: 432, startPoint y: 517, endPoint x: 443, endPoint y: 529, distance: 16.2
click at [432, 515] on input "radio" at bounding box center [431, 510] width 10 height 10
radio input "true"
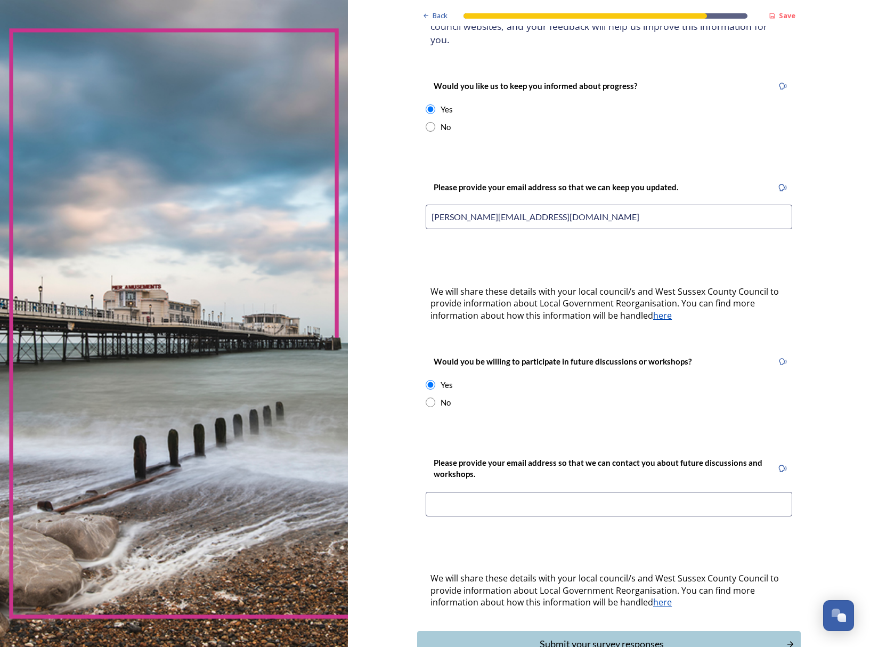
scroll to position [127, 0]
click at [472, 515] on input at bounding box center [609, 502] width 367 height 25
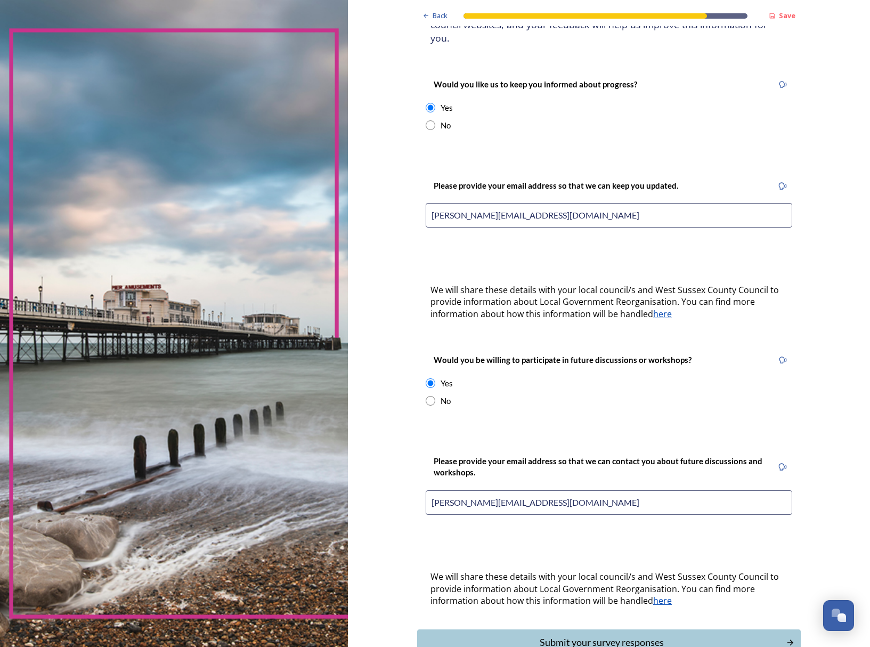
scroll to position [206, 0]
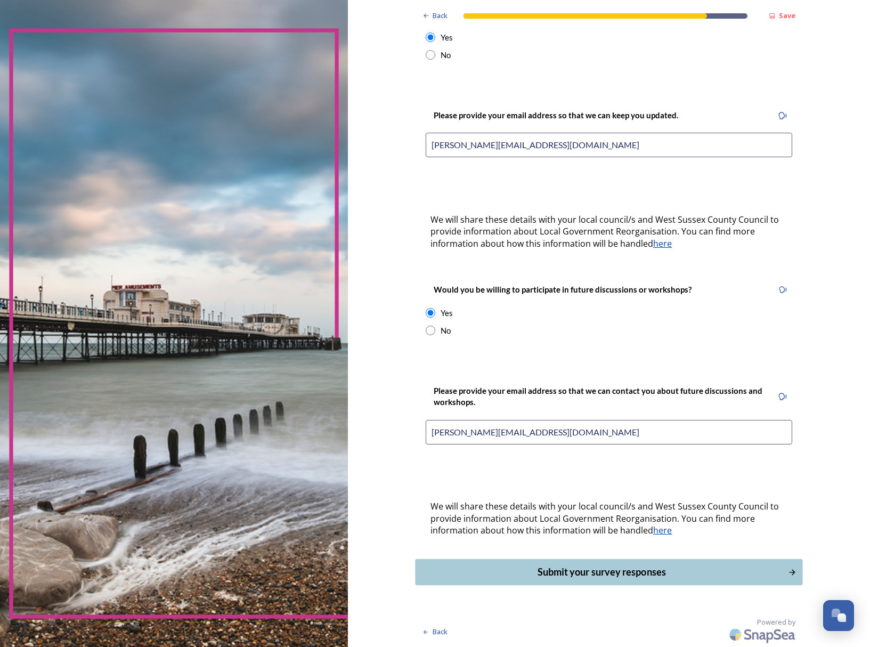
type input "debbie@thechichestersocial.com"
click at [579, 575] on div "Submit your survey responses" at bounding box center [601, 572] width 361 height 14
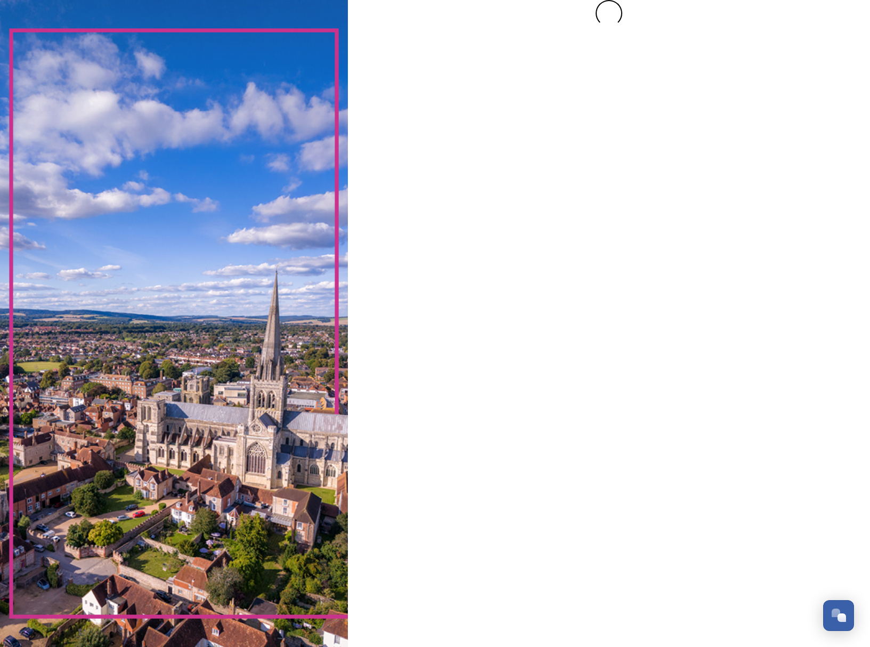
scroll to position [0, 0]
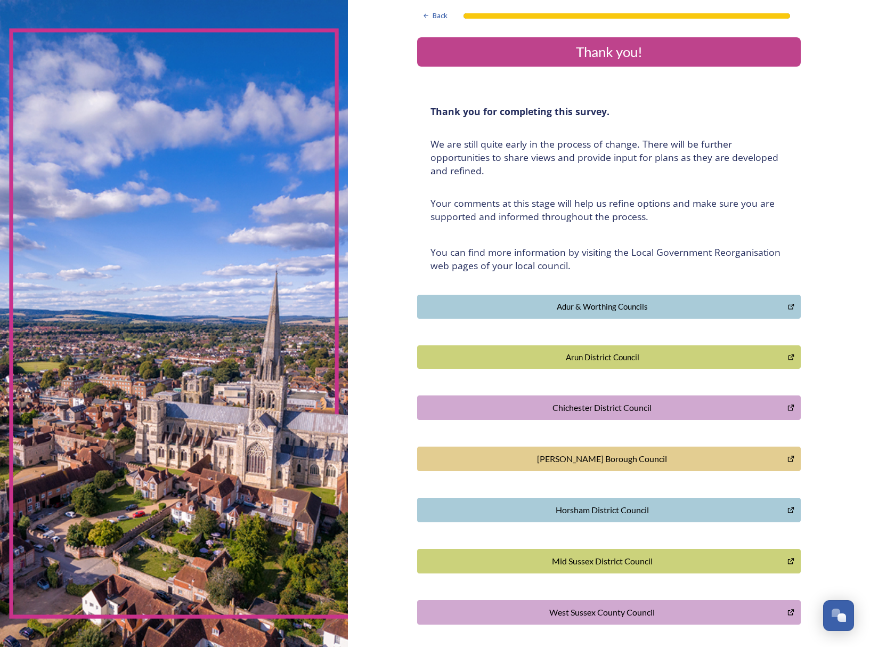
click at [580, 414] on div "Chichester District Council" at bounding box center [602, 407] width 359 height 13
